Goal: Transaction & Acquisition: Download file/media

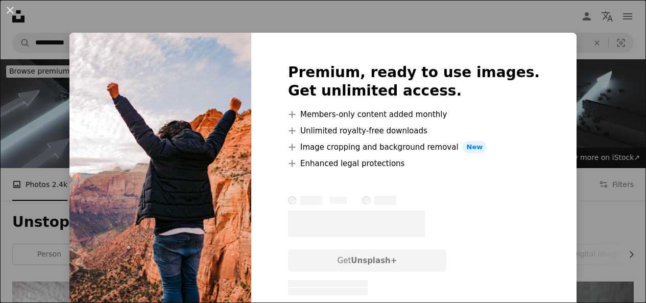
scroll to position [199, 0]
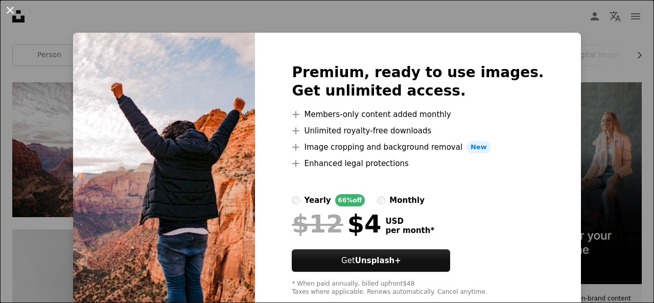
click at [9, 8] on button "An X shape" at bounding box center [10, 10] width 12 height 12
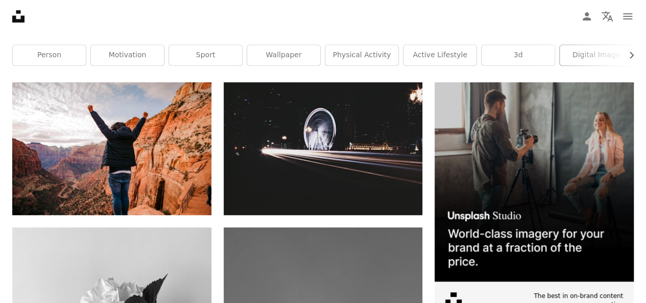
click at [596, 56] on link "digital image" at bounding box center [596, 55] width 73 height 20
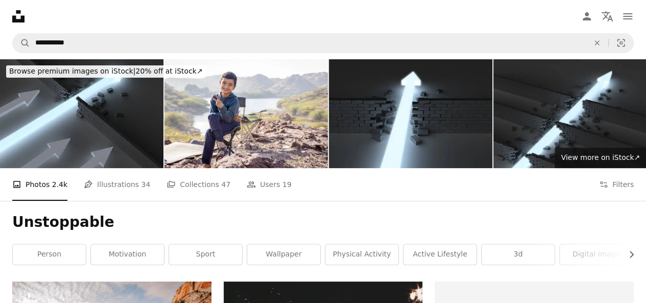
scroll to position [199, 0]
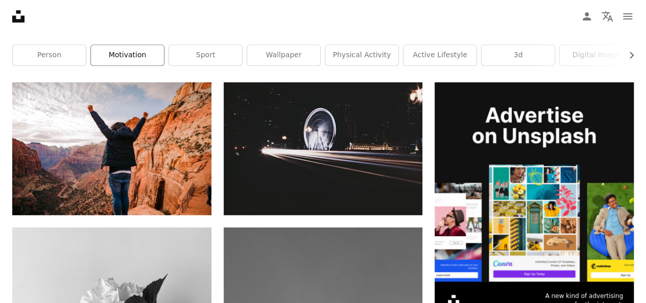
click at [109, 52] on link "motivation" at bounding box center [127, 55] width 73 height 20
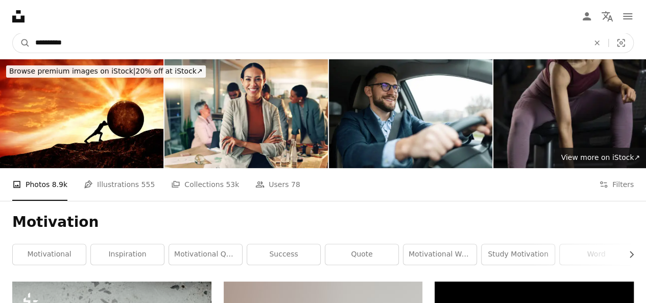
click at [96, 48] on input "**********" at bounding box center [308, 42] width 556 height 19
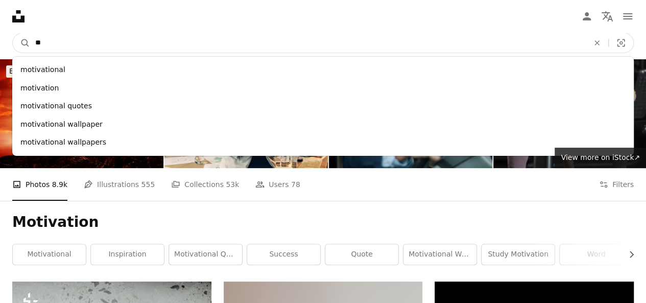
type input "*"
type input "*********"
click button "A magnifying glass" at bounding box center [21, 42] width 17 height 19
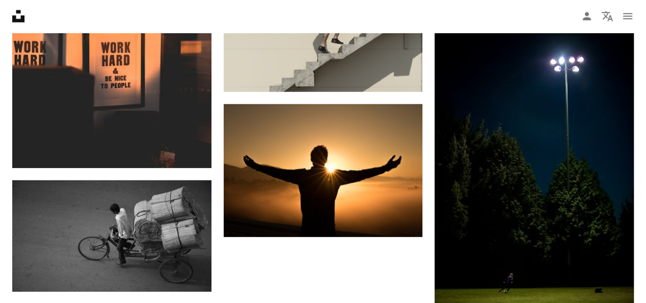
scroll to position [1292, 0]
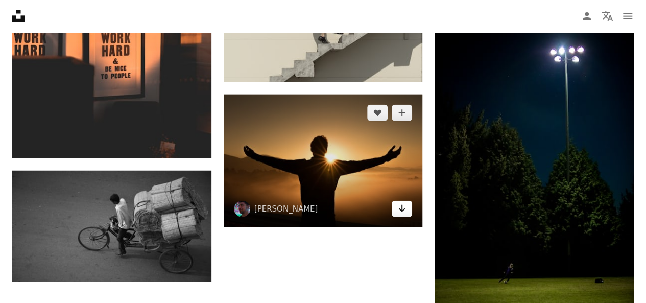
click at [402, 208] on icon "Arrow pointing down" at bounding box center [402, 208] width 8 height 12
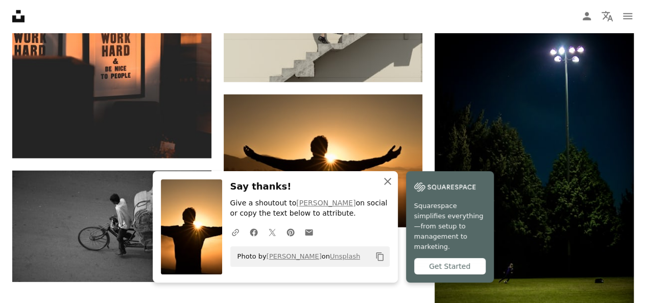
click at [387, 187] on icon "An X shape" at bounding box center [388, 181] width 12 height 12
